Goal: Communication & Community: Answer question/provide support

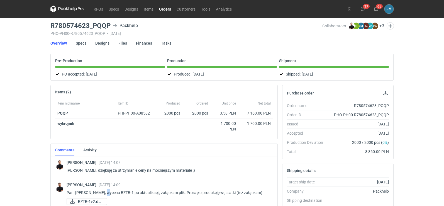
click at [63, 7] on icon at bounding box center [66, 9] width 33 height 7
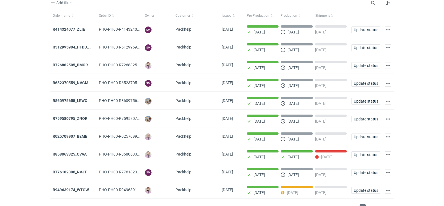
scroll to position [45, 0]
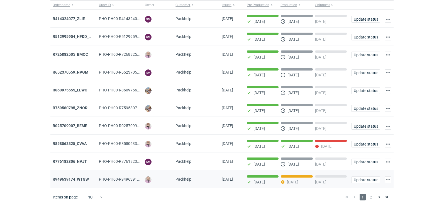
click at [81, 177] on strong "R949639174_WTGW" at bounding box center [71, 179] width 36 height 4
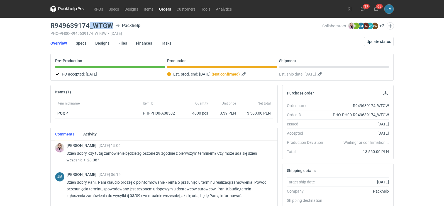
drag, startPoint x: 114, startPoint y: 27, endPoint x: 89, endPoint y: 25, distance: 24.6
click at [89, 25] on div "R949639174_WTGW Packhelp" at bounding box center [186, 25] width 272 height 7
click at [75, 9] on icon at bounding box center [66, 9] width 33 height 7
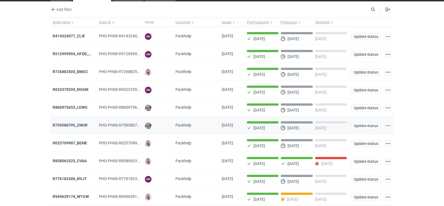
scroll to position [45, 0]
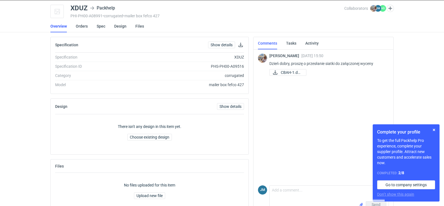
scroll to position [31, 0]
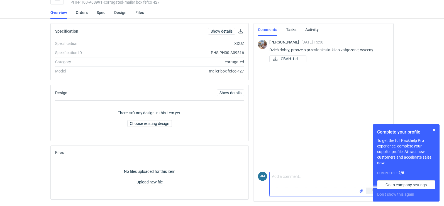
click at [295, 184] on textarea "Comment message" at bounding box center [329, 180] width 119 height 16
type textarea "Dzień dobry , przesyłam siatki"
click at [435, 131] on button "button" at bounding box center [434, 129] width 7 height 7
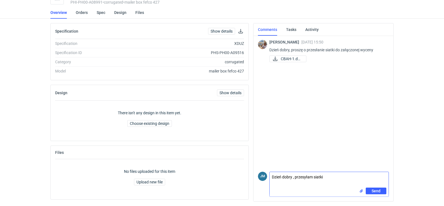
click at [360, 192] on input "file" at bounding box center [361, 191] width 4 height 6
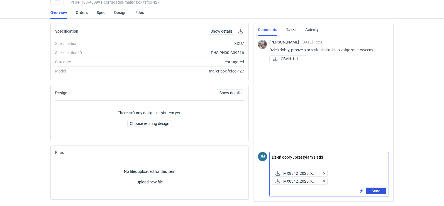
click at [376, 193] on button "Send" at bounding box center [376, 190] width 21 height 7
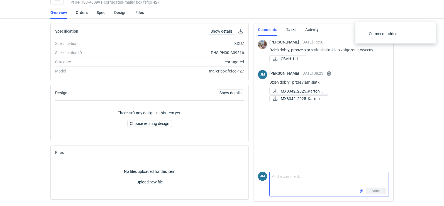
scroll to position [0, 0]
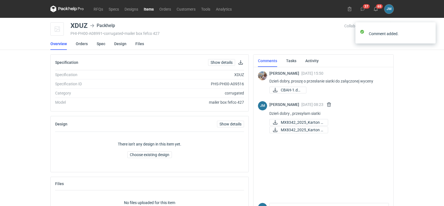
click at [67, 9] on icon at bounding box center [67, 8] width 2 height 3
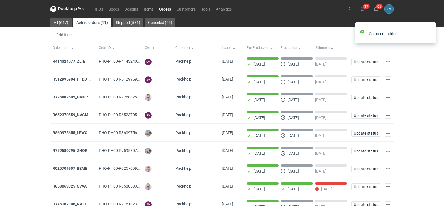
scroll to position [45, 0]
